Goal: Task Accomplishment & Management: Manage account settings

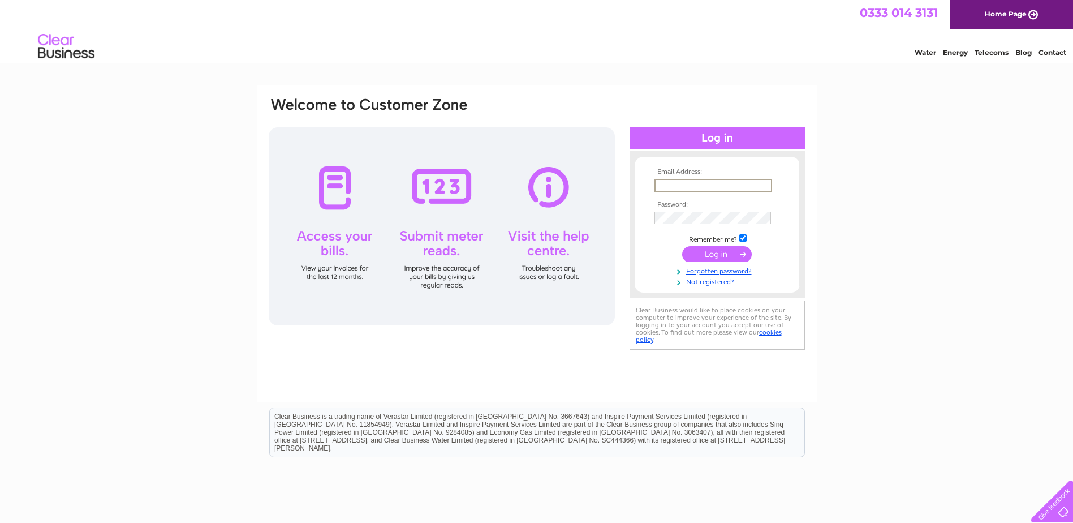
drag, startPoint x: 0, startPoint y: 0, endPoint x: 703, endPoint y: 188, distance: 727.4
click at [703, 188] on input "text" at bounding box center [713, 186] width 118 height 14
type input "[EMAIL_ADDRESS][DOMAIN_NAME]"
click at [682, 246] on input "submit" at bounding box center [717, 254] width 70 height 16
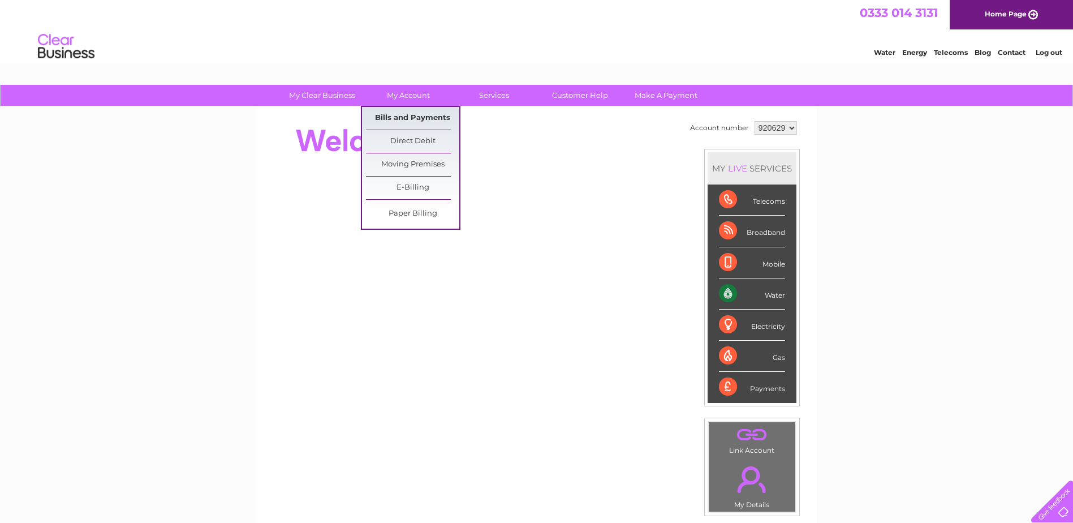
click at [412, 119] on link "Bills and Payments" at bounding box center [412, 118] width 93 height 23
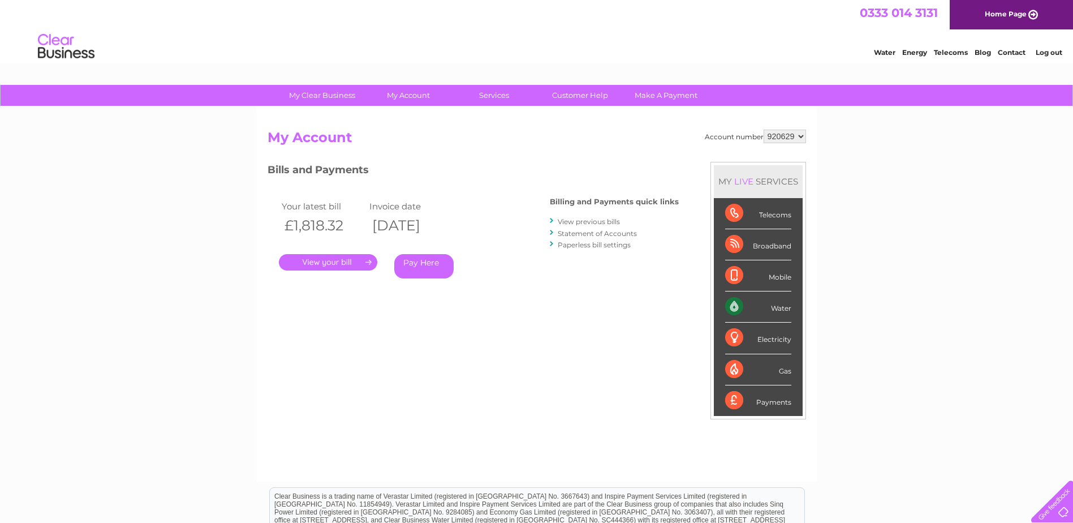
click at [583, 245] on link "Paperless bill settings" at bounding box center [594, 244] width 73 height 8
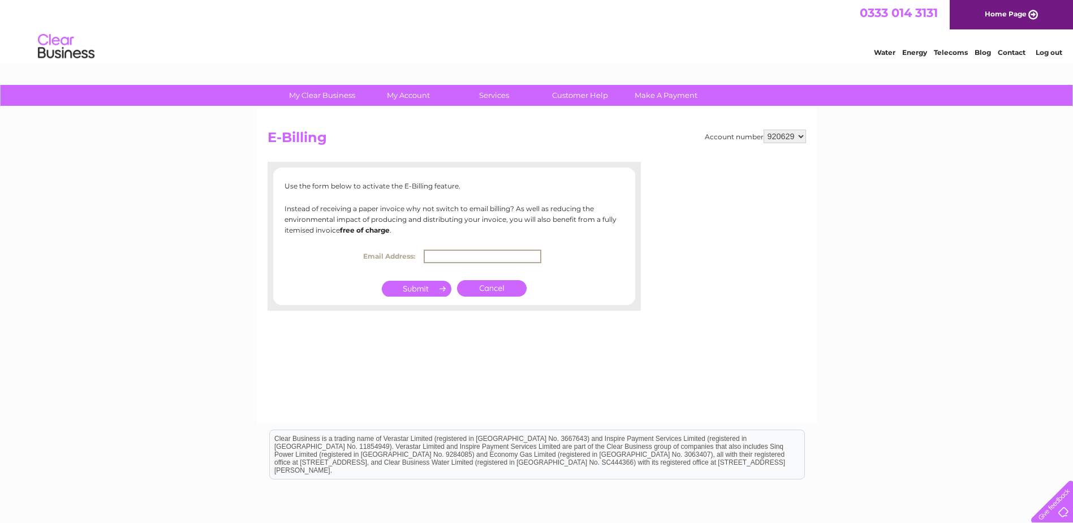
click at [493, 256] on input "text" at bounding box center [483, 256] width 118 height 14
type input "finance@foursquare.org.uk"
click at [421, 286] on input "submit" at bounding box center [417, 287] width 70 height 16
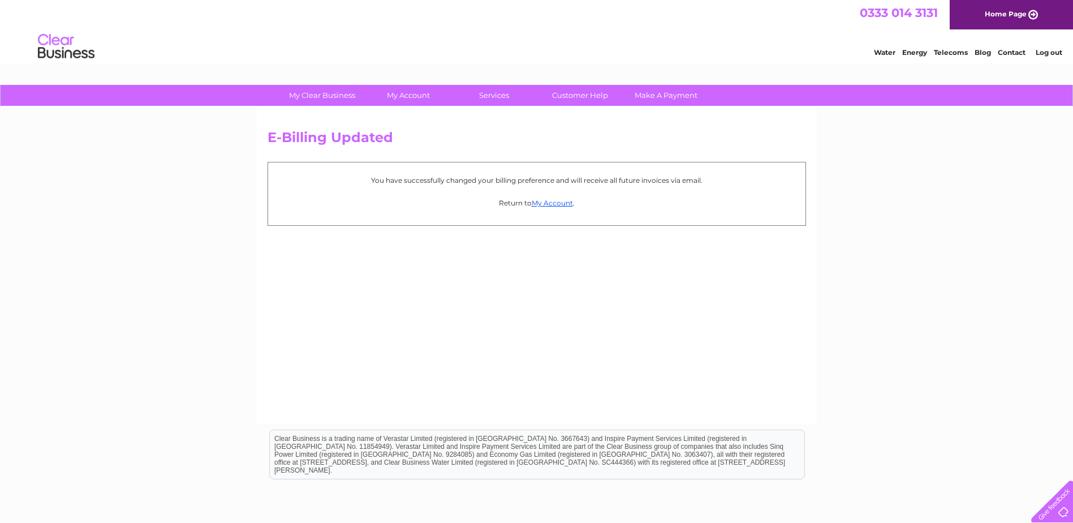
click at [1056, 54] on link "Log out" at bounding box center [1049, 52] width 27 height 8
